Goal: Use online tool/utility: Utilize a website feature to perform a specific function

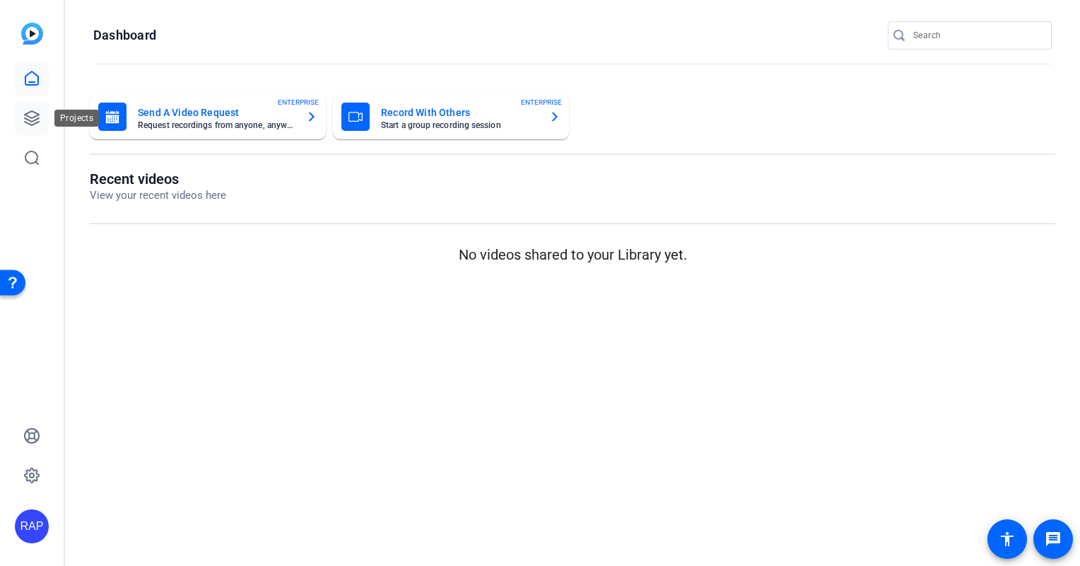
click at [25, 114] on icon at bounding box center [32, 118] width 14 height 14
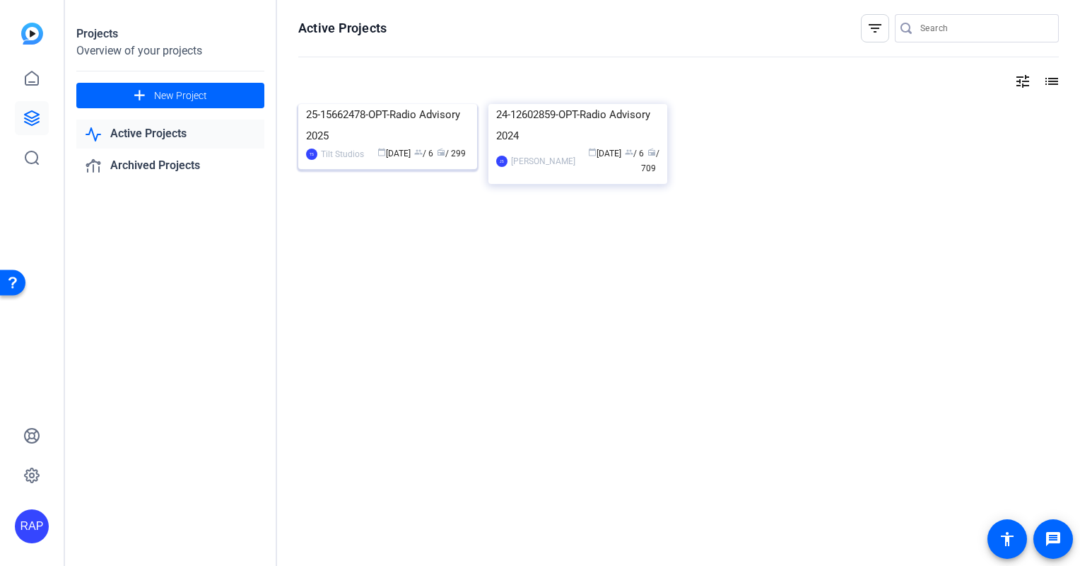
click at [430, 104] on img at bounding box center [387, 104] width 179 height 0
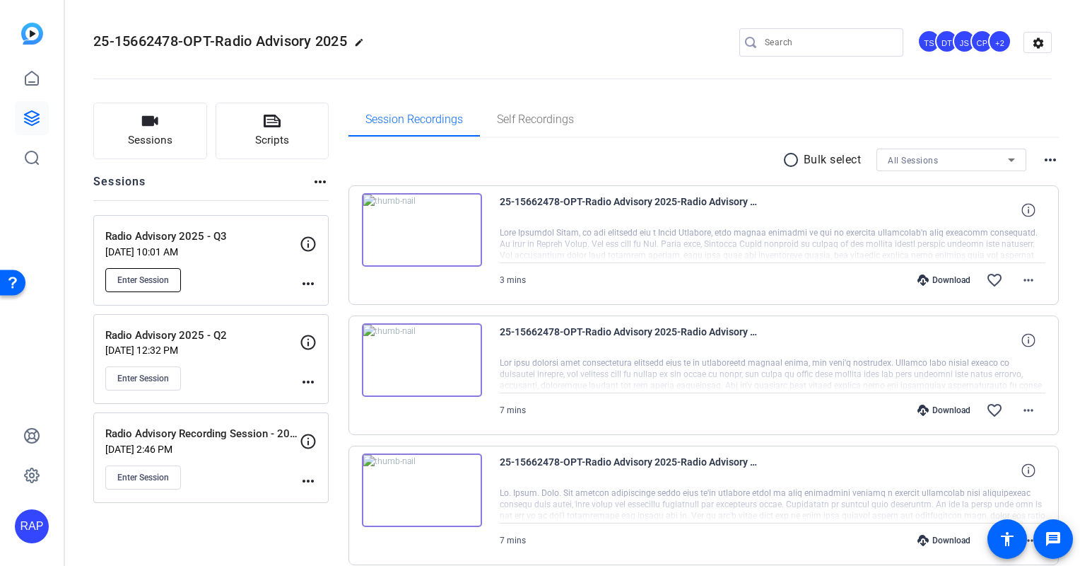
click at [177, 278] on button "Enter Session" at bounding box center [143, 280] width 76 height 24
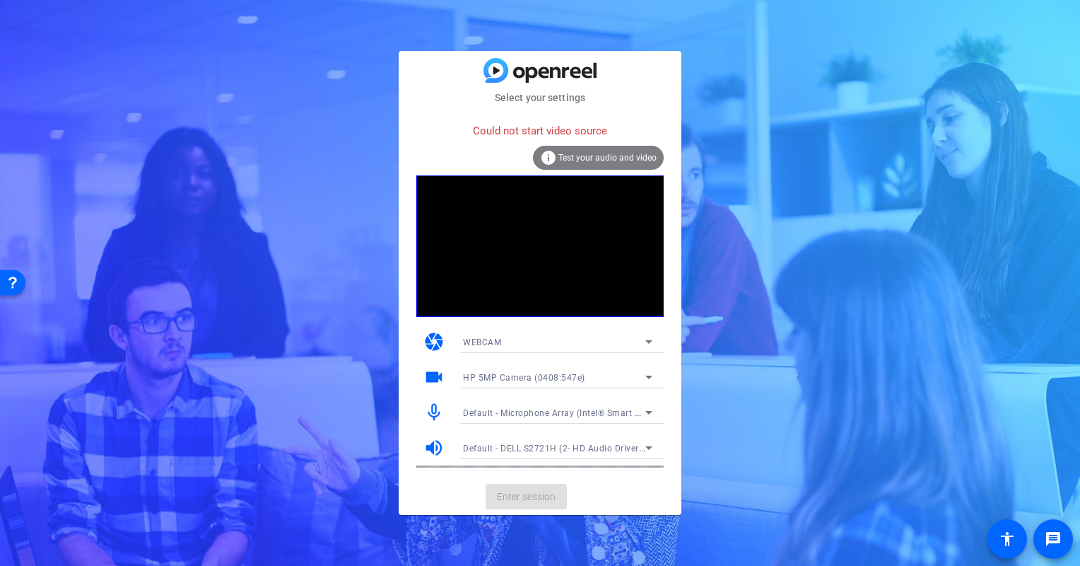
click at [594, 149] on div "info Test your audio and video" at bounding box center [598, 158] width 131 height 24
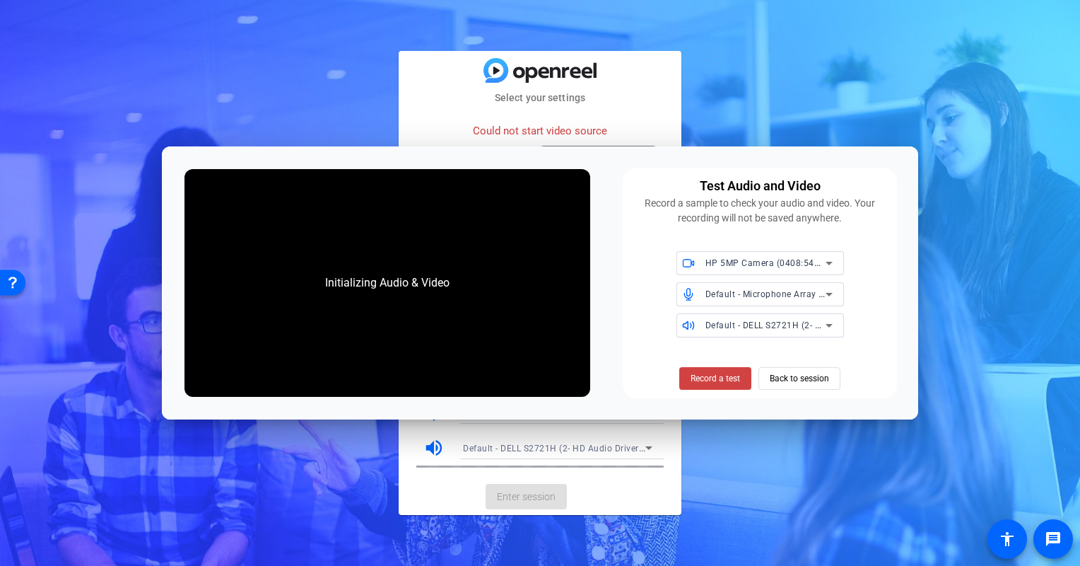
click at [743, 252] on div "HP 5MP Camera (0408:547e)" at bounding box center [769, 263] width 127 height 24
click at [727, 281] on mat-option "HP 5MP Camera (0408:547e)" at bounding box center [761, 292] width 168 height 23
click at [178, 307] on div "Initializing Audio & Video" at bounding box center [387, 282] width 423 height 245
click at [691, 381] on span "Record a test" at bounding box center [715, 378] width 49 height 13
click at [724, 375] on span "Stop Testing (5s)" at bounding box center [716, 378] width 64 height 13
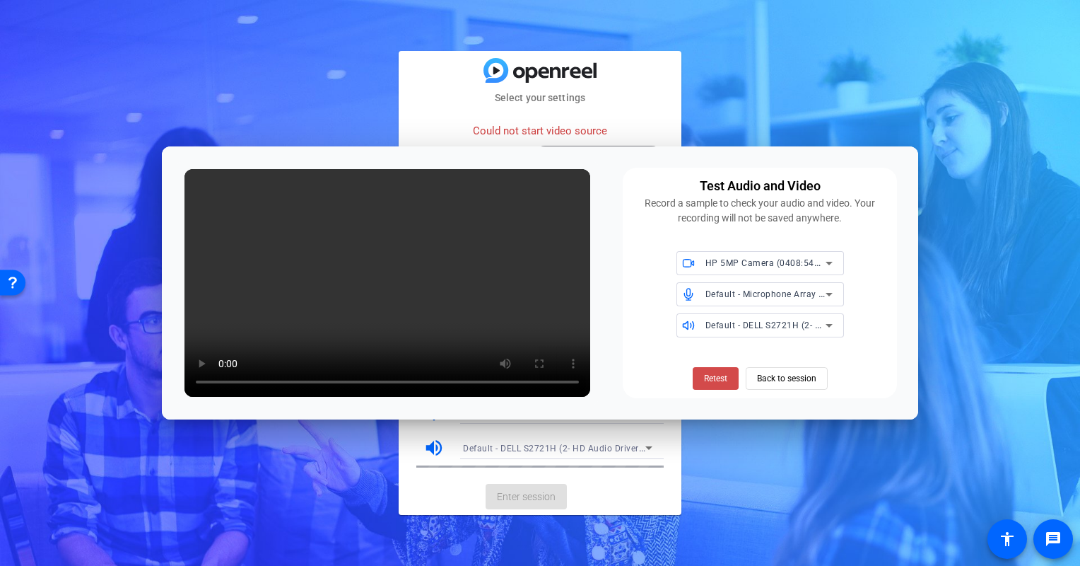
click at [713, 375] on span "Retest" at bounding box center [715, 378] width 23 height 13
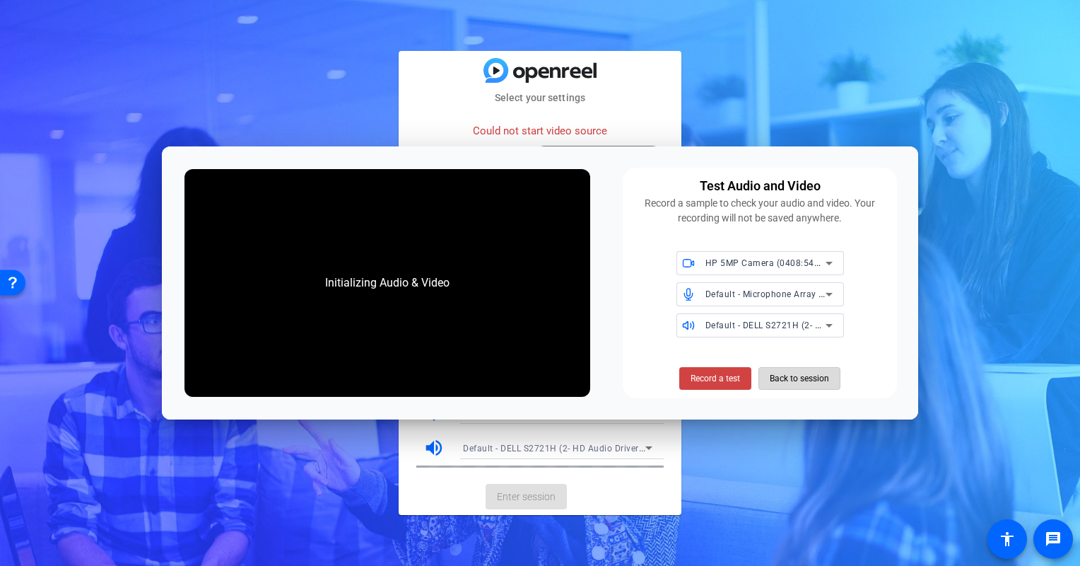
click at [770, 385] on span "Back to session" at bounding box center [799, 378] width 59 height 27
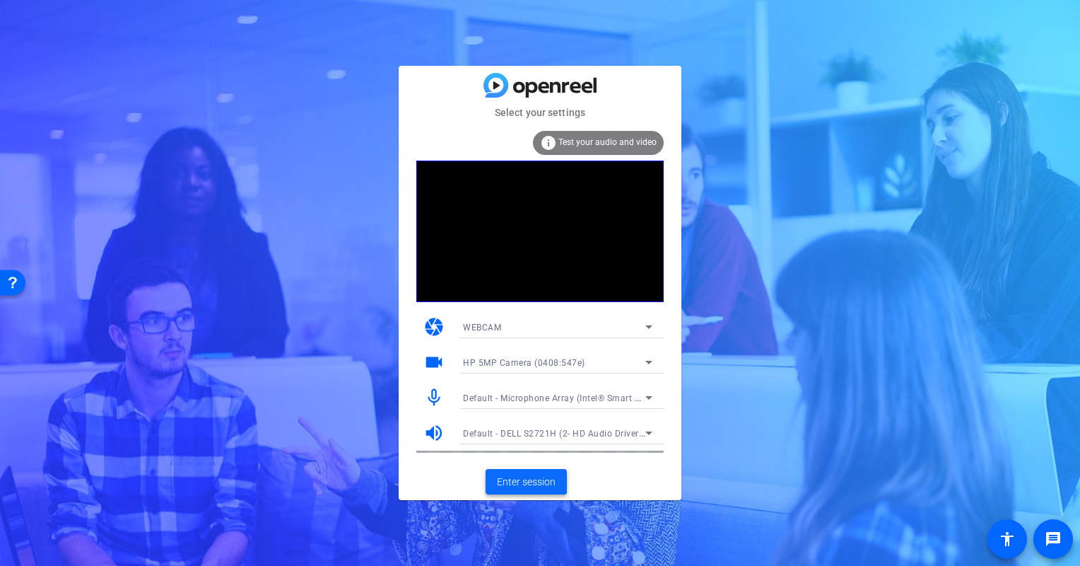
click at [519, 483] on span "Enter session" at bounding box center [526, 481] width 59 height 15
